Goal: Find specific page/section: Find specific page/section

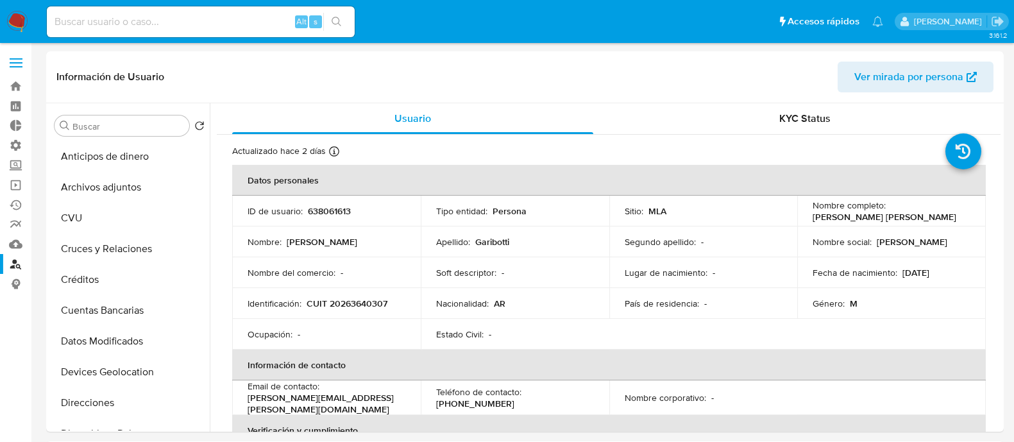
select select "10"
click at [199, 18] on input at bounding box center [201, 21] width 308 height 17
paste input "326935546"
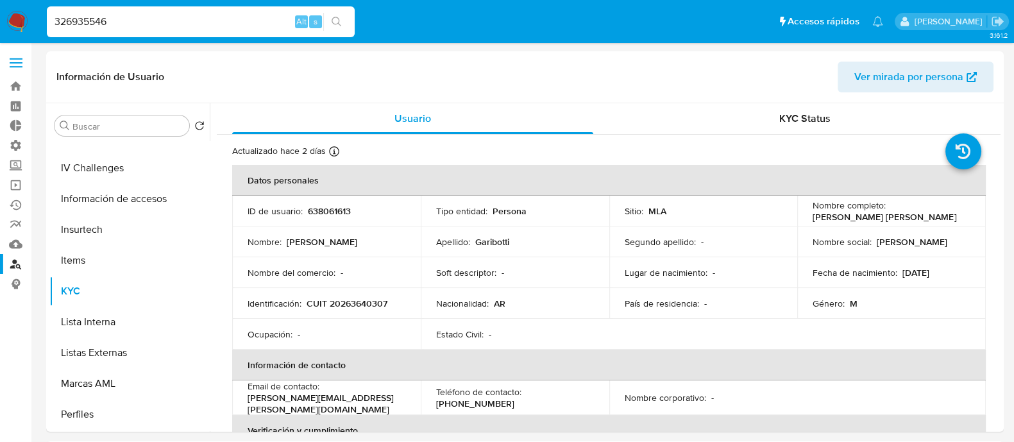
type input "326935546"
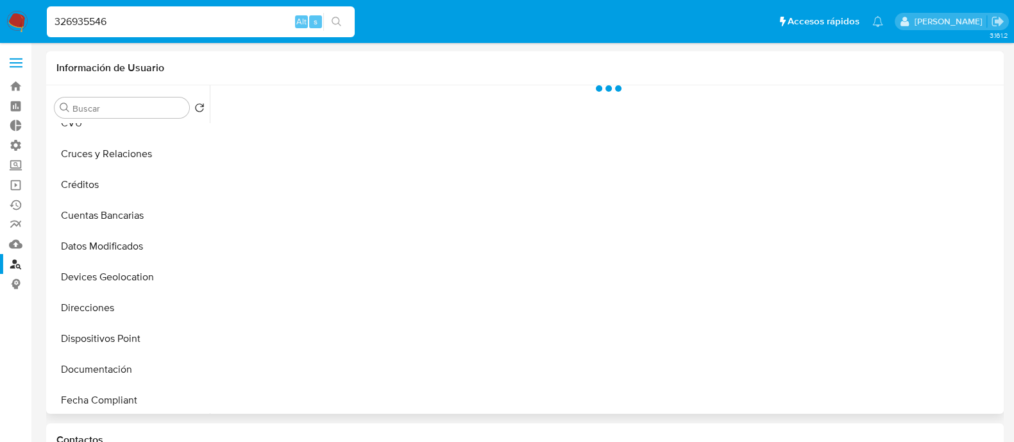
select select "10"
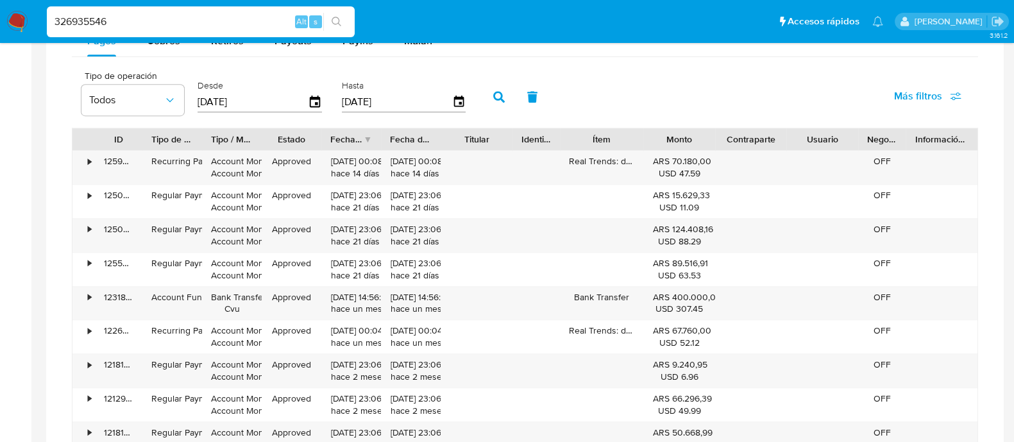
scroll to position [643, 0]
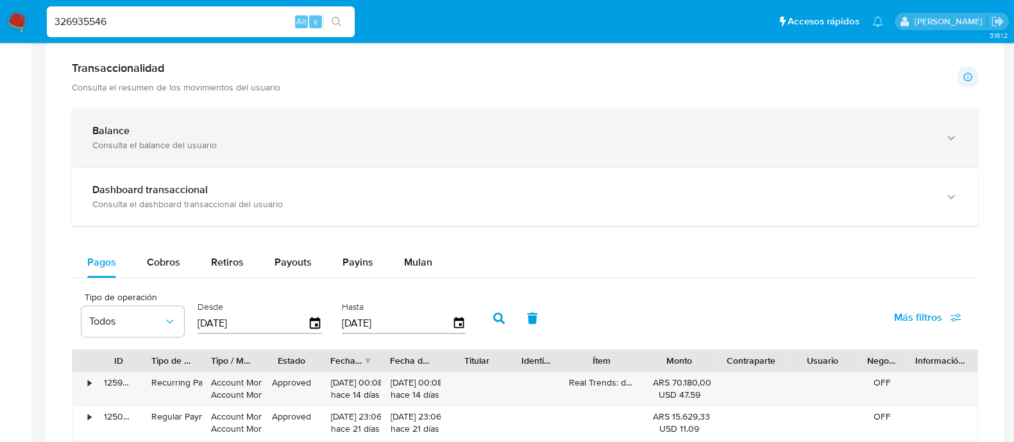
click at [296, 140] on div "Consulta el balance del usuario" at bounding box center [511, 145] width 839 height 12
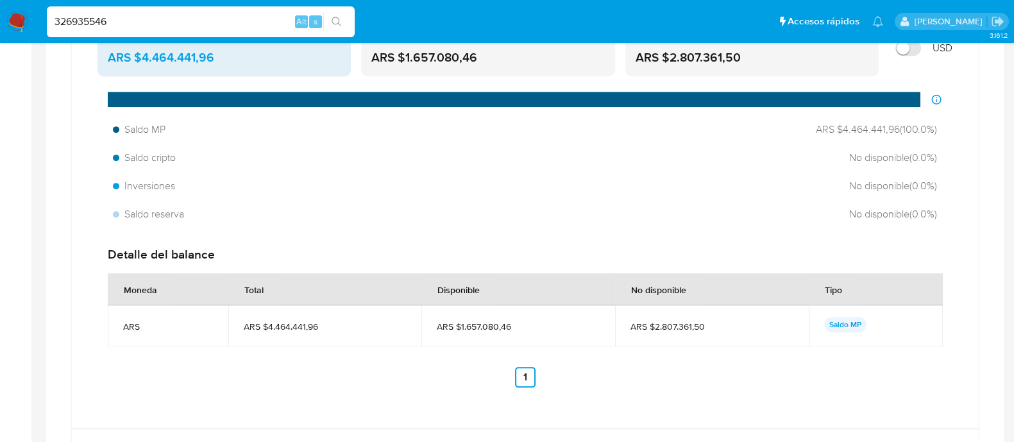
scroll to position [884, 0]
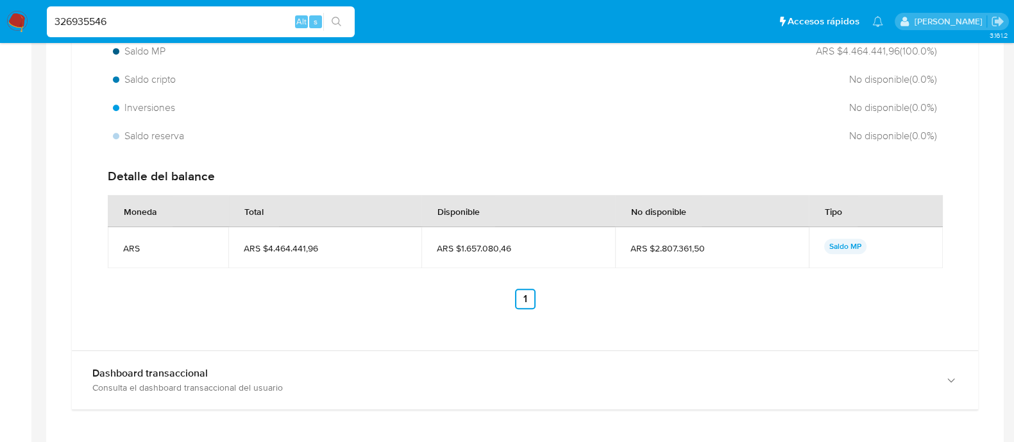
click at [205, 17] on input "326935546" at bounding box center [201, 21] width 308 height 17
paste input "6969635"
type input "36969635"
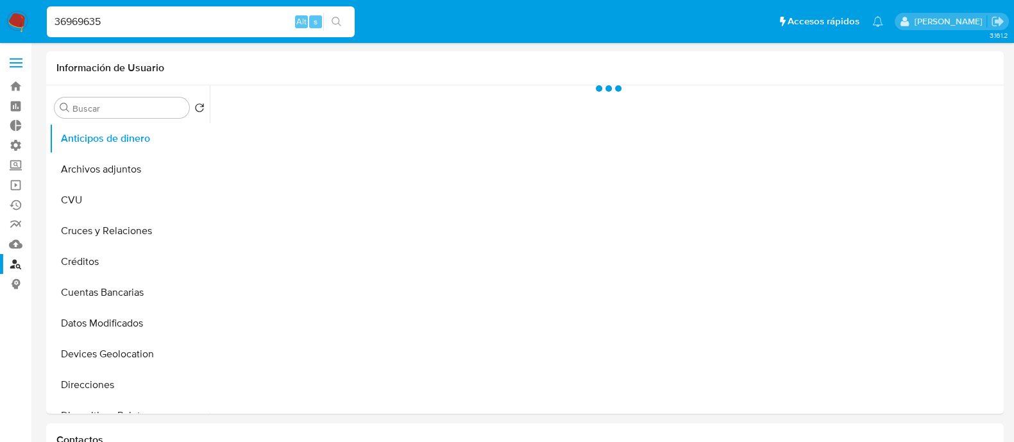
select select "10"
